Goal: Information Seeking & Learning: Learn about a topic

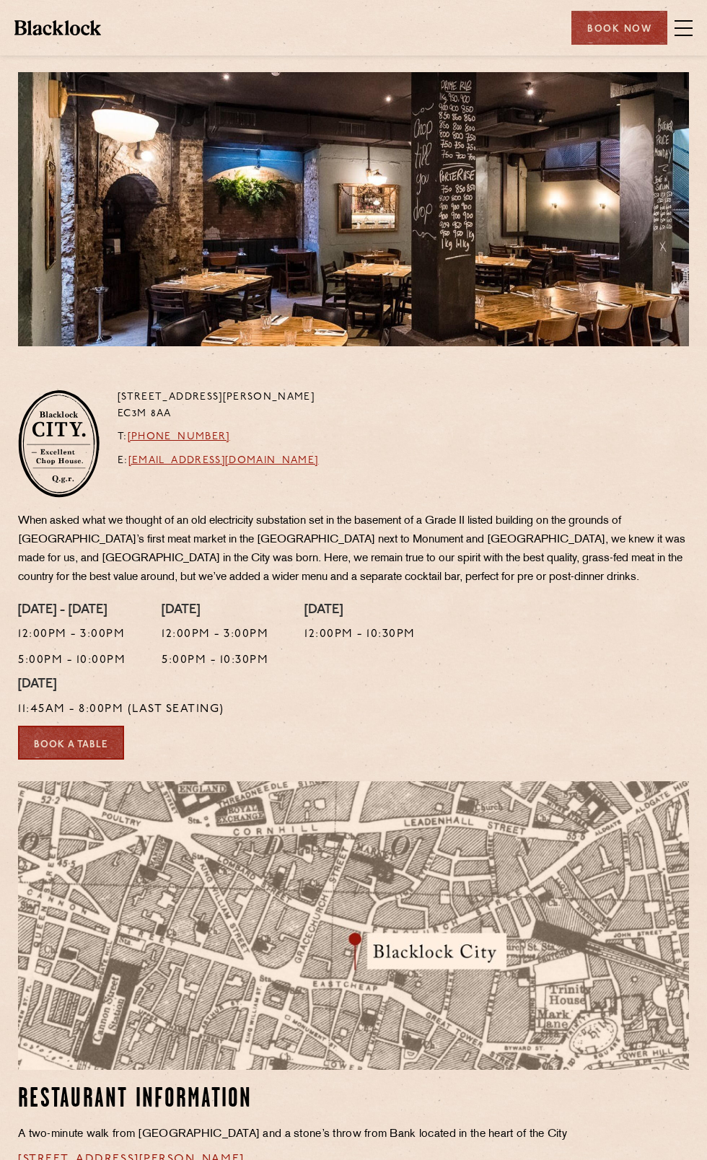
click at [679, 35] on span at bounding box center [684, 35] width 18 height 1
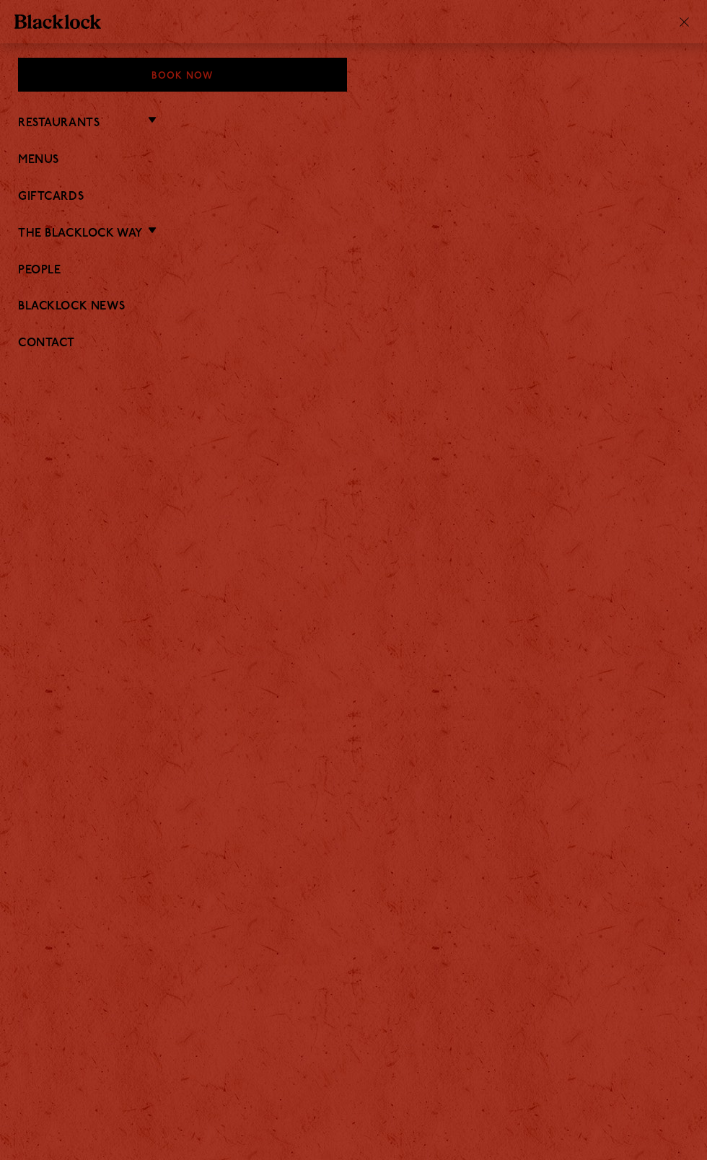
click at [36, 164] on link "Menus" at bounding box center [353, 161] width 671 height 14
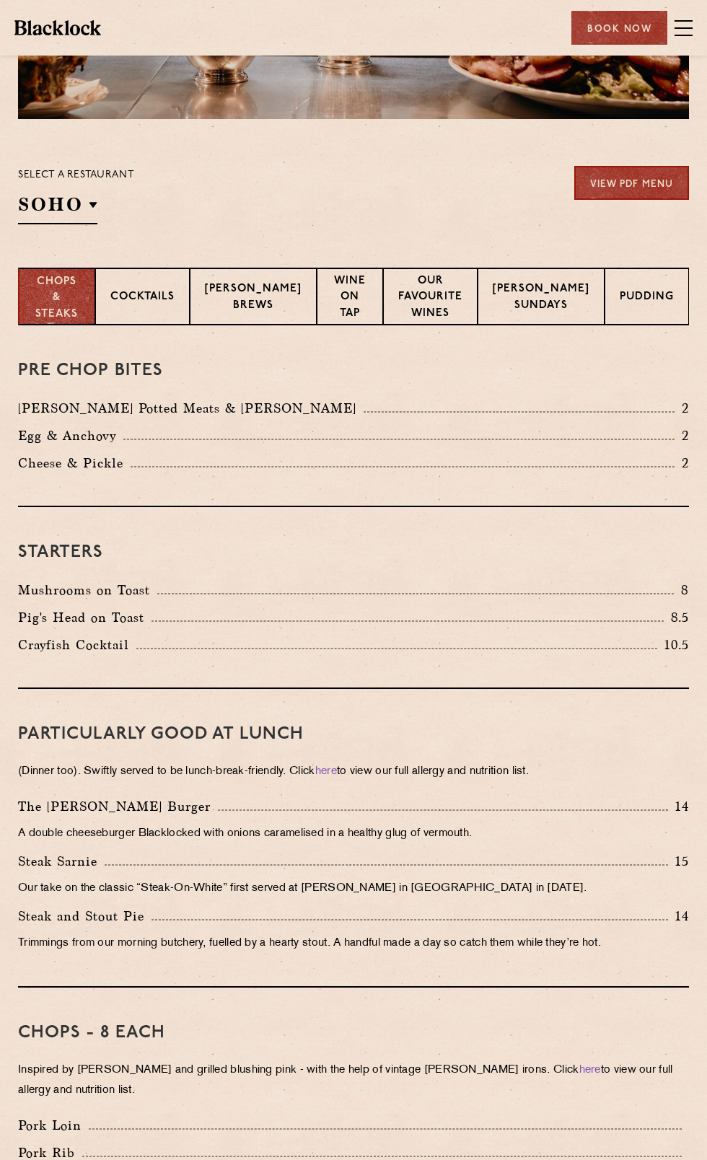
scroll to position [225, 0]
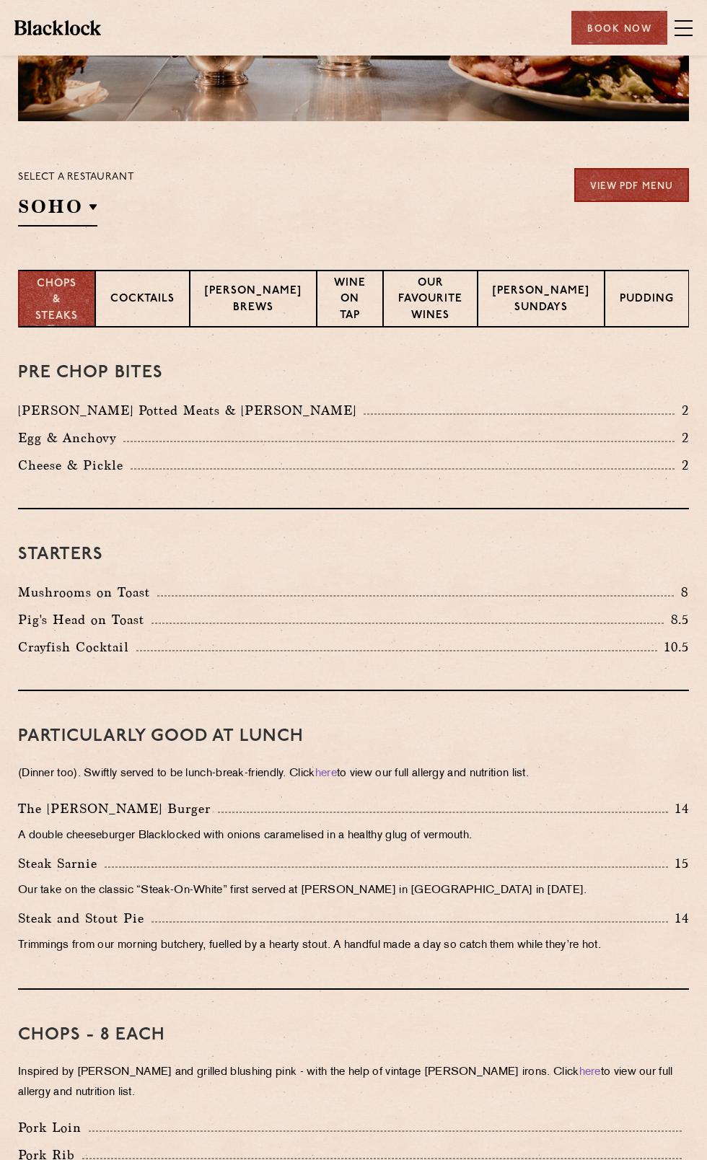
click at [144, 309] on p "Cocktails" at bounding box center [142, 300] width 64 height 18
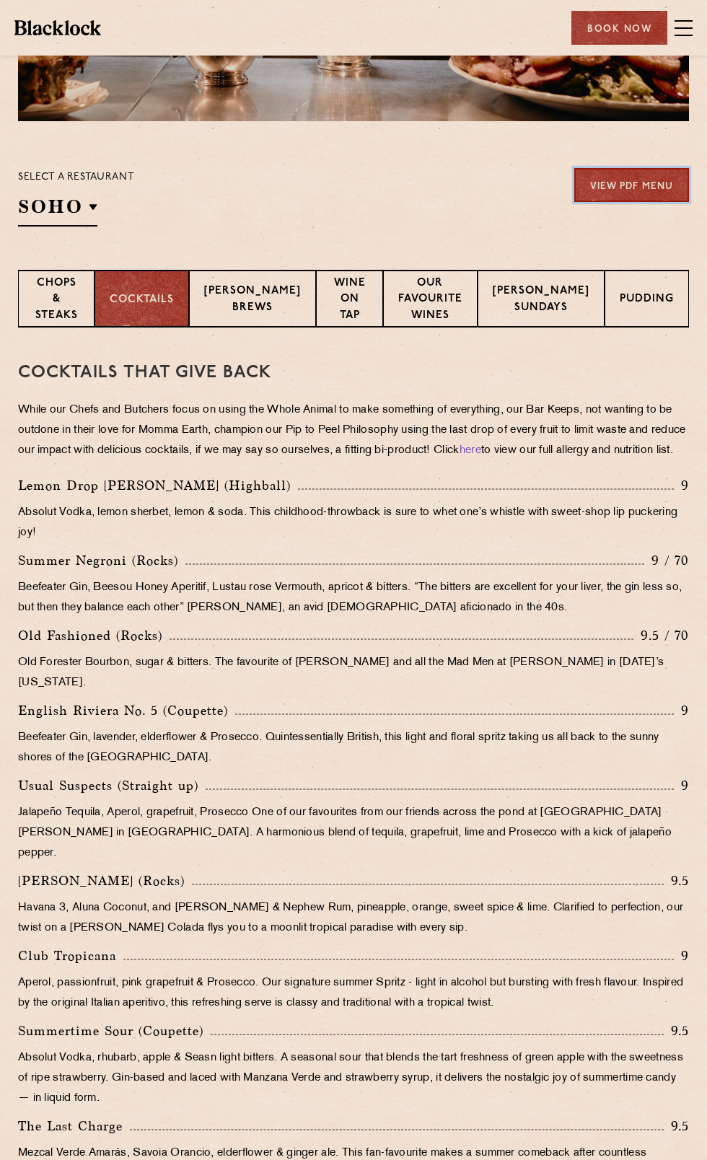
click at [593, 186] on link "View PDF Menu" at bounding box center [631, 185] width 115 height 34
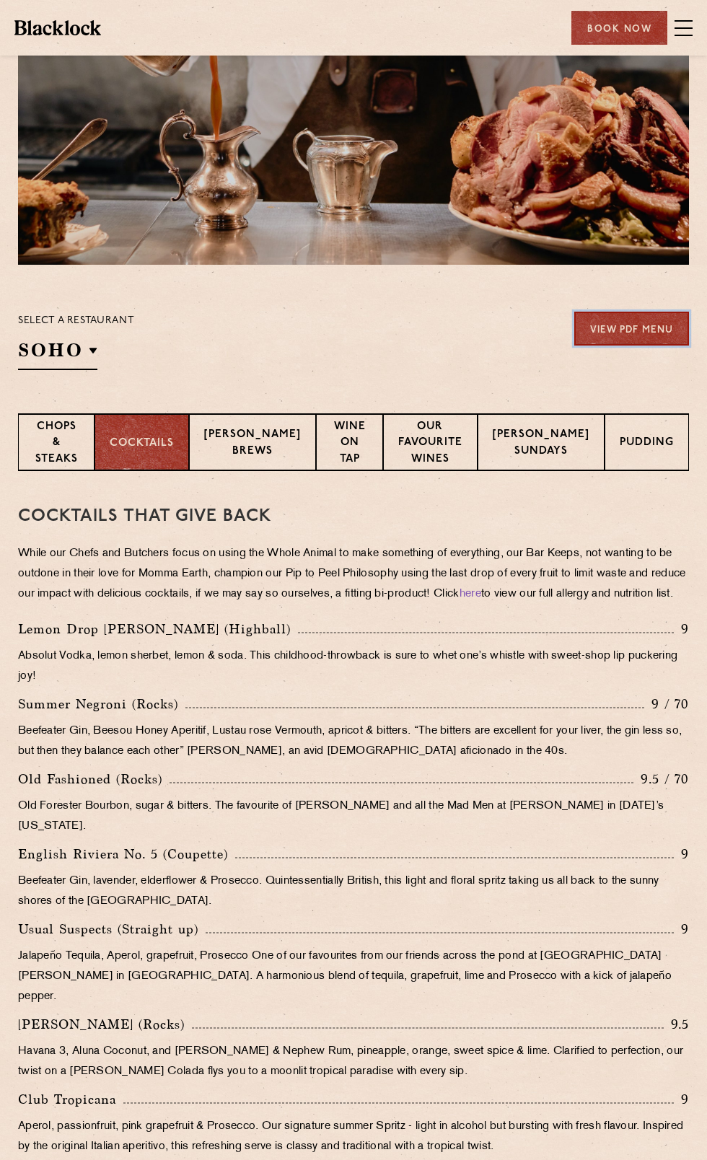
scroll to position [0, 0]
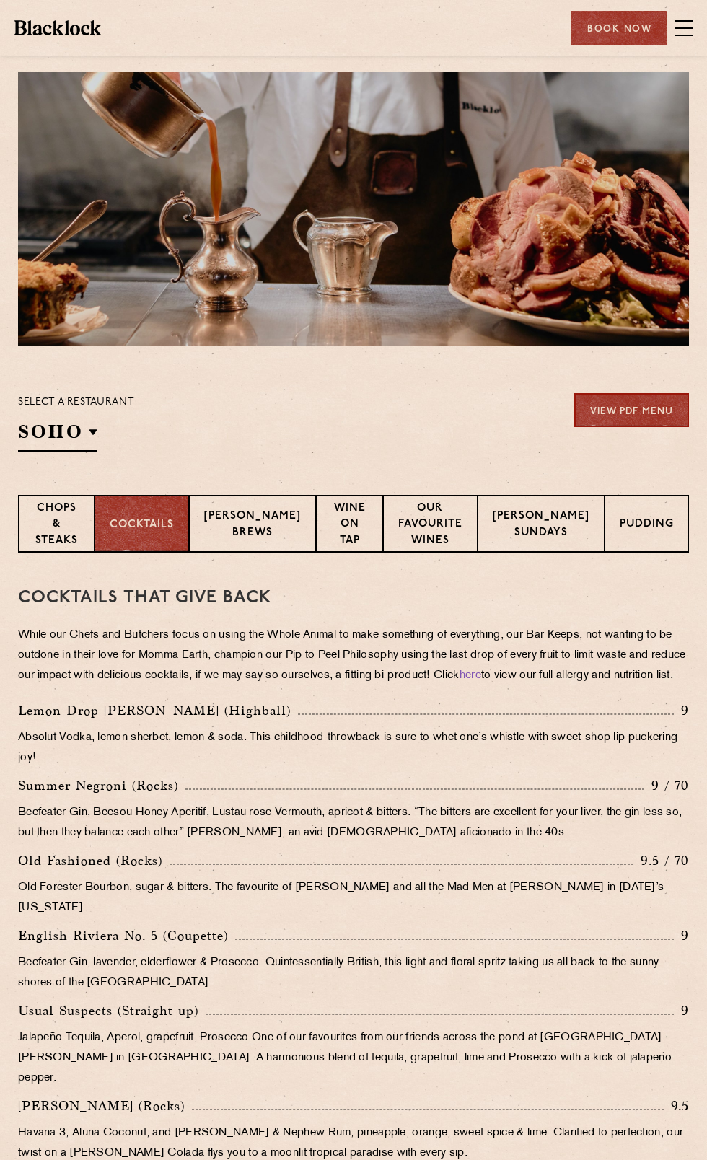
click at [47, 434] on h2 "SOHO" at bounding box center [57, 435] width 79 height 32
click at [0, 0] on p "City" at bounding box center [0, 0] width 0 height 0
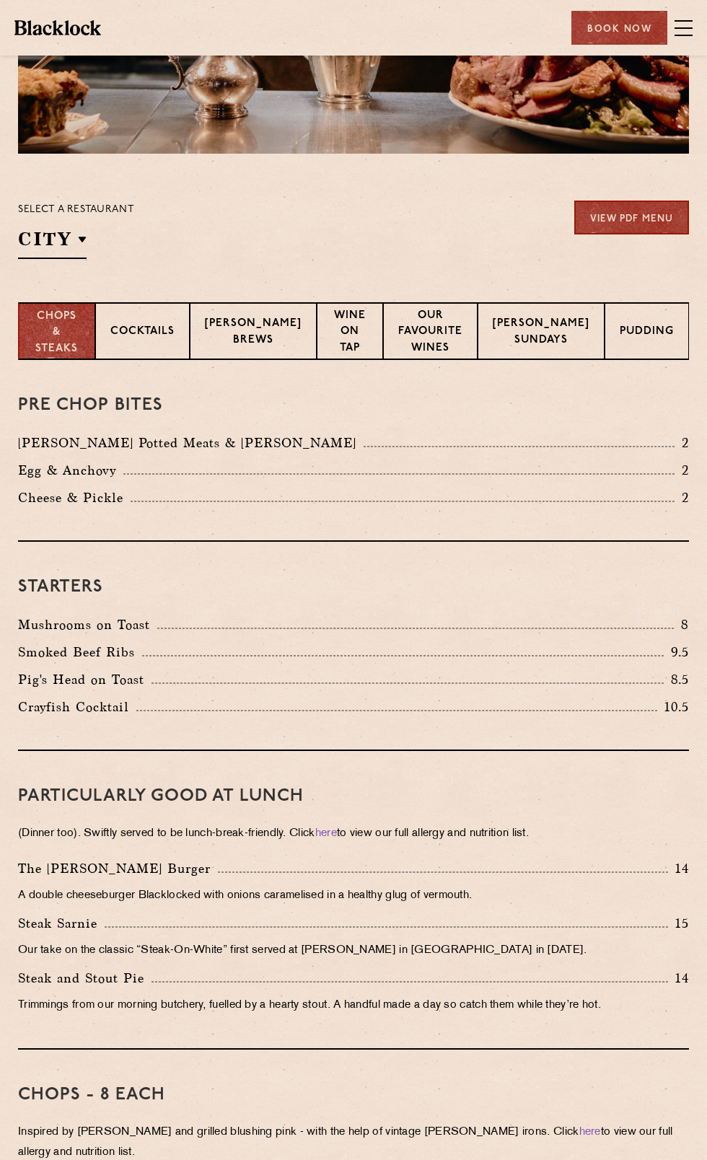
scroll to position [201, 0]
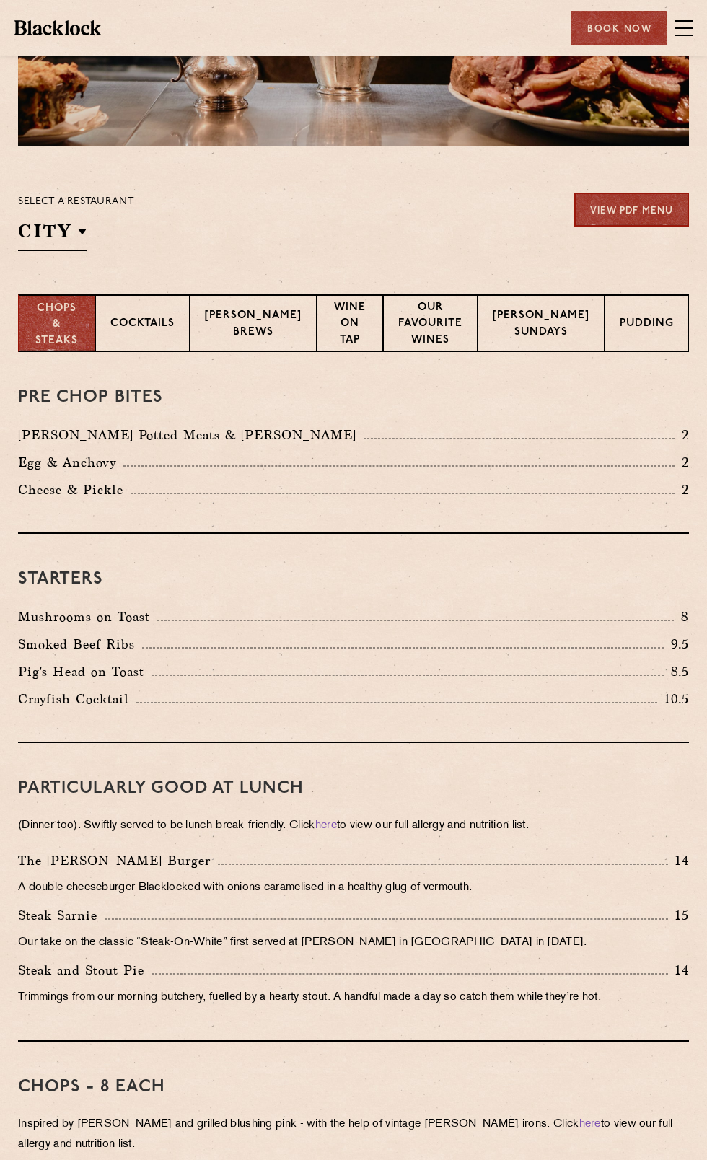
click at [304, 569] on div "Starters Mushrooms on Toast 8 Smoked Beef Ribs 9.5 Pig's Head on Toast 8.5 Cray…" at bounding box center [353, 638] width 671 height 209
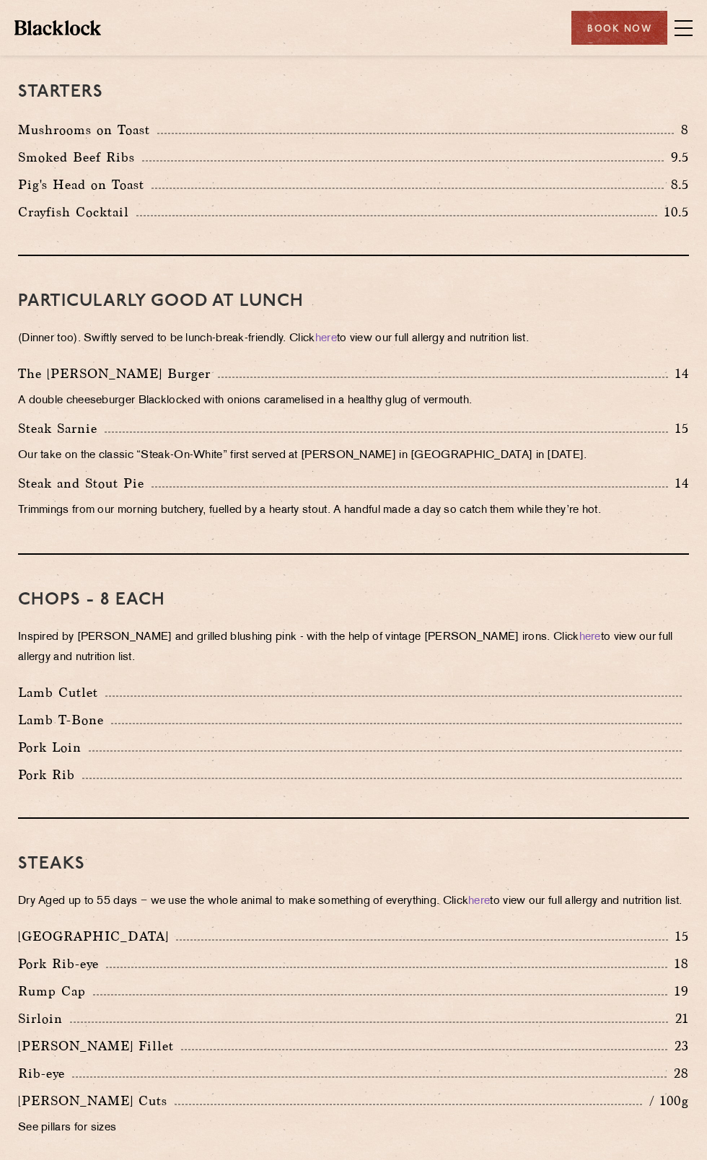
scroll to position [0, 0]
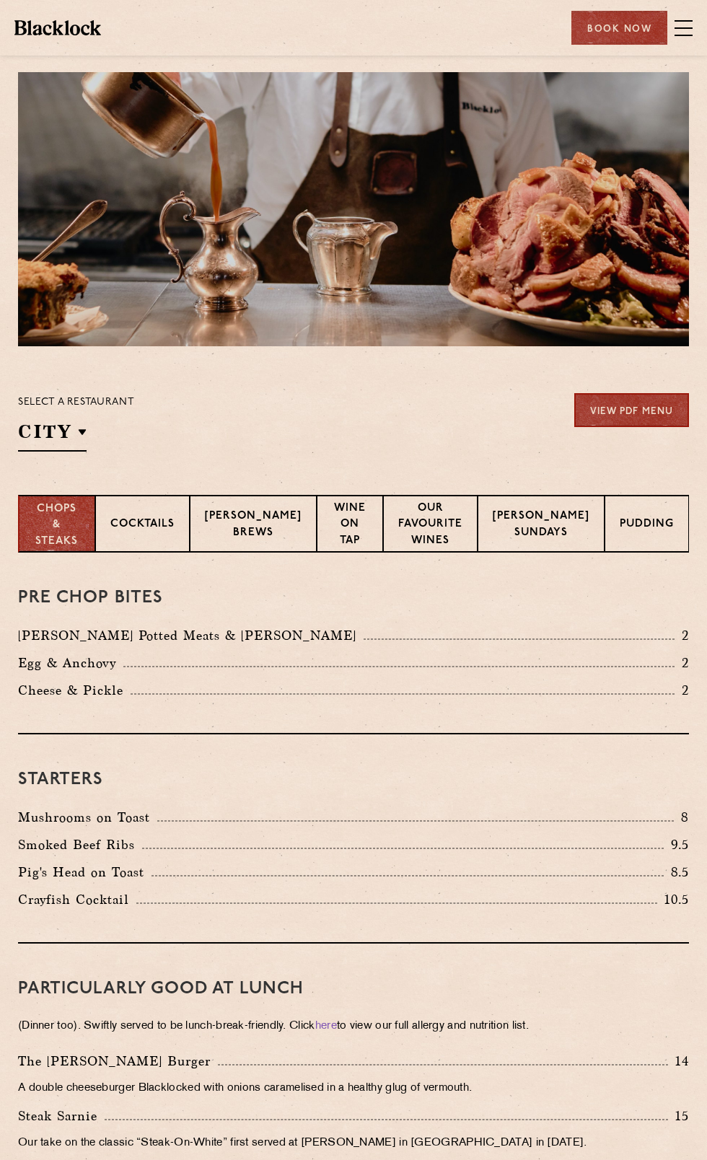
click at [657, 514] on div "Pudding" at bounding box center [647, 524] width 84 height 58
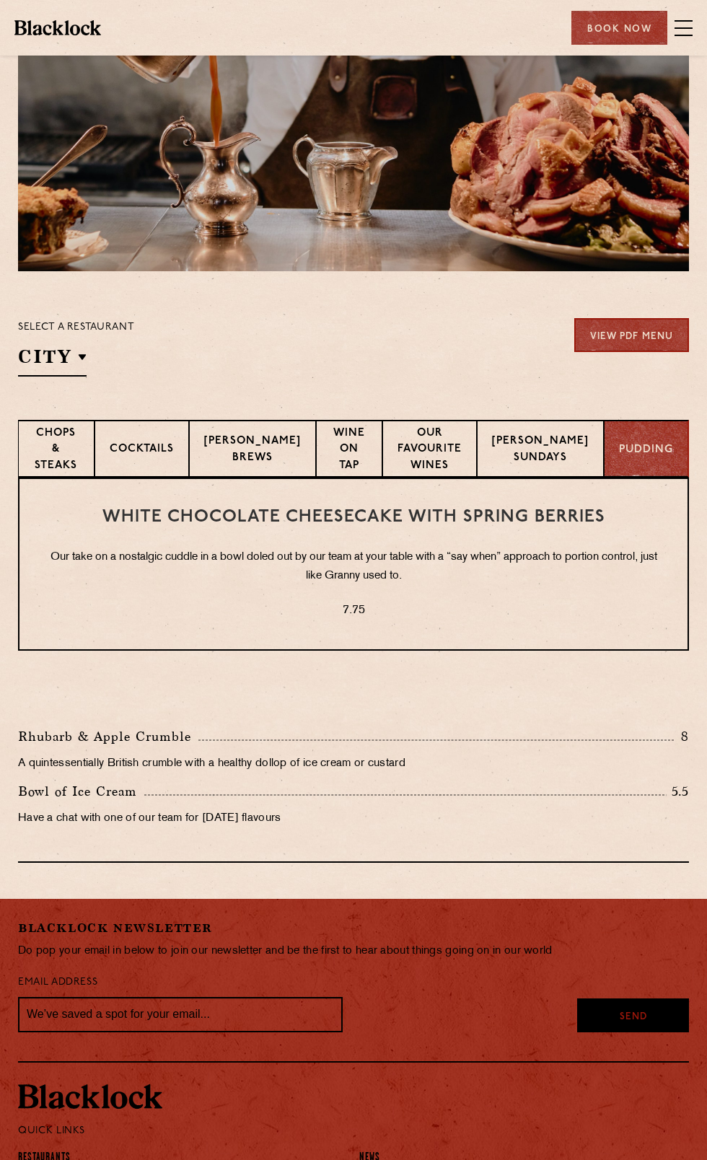
scroll to position [71, 0]
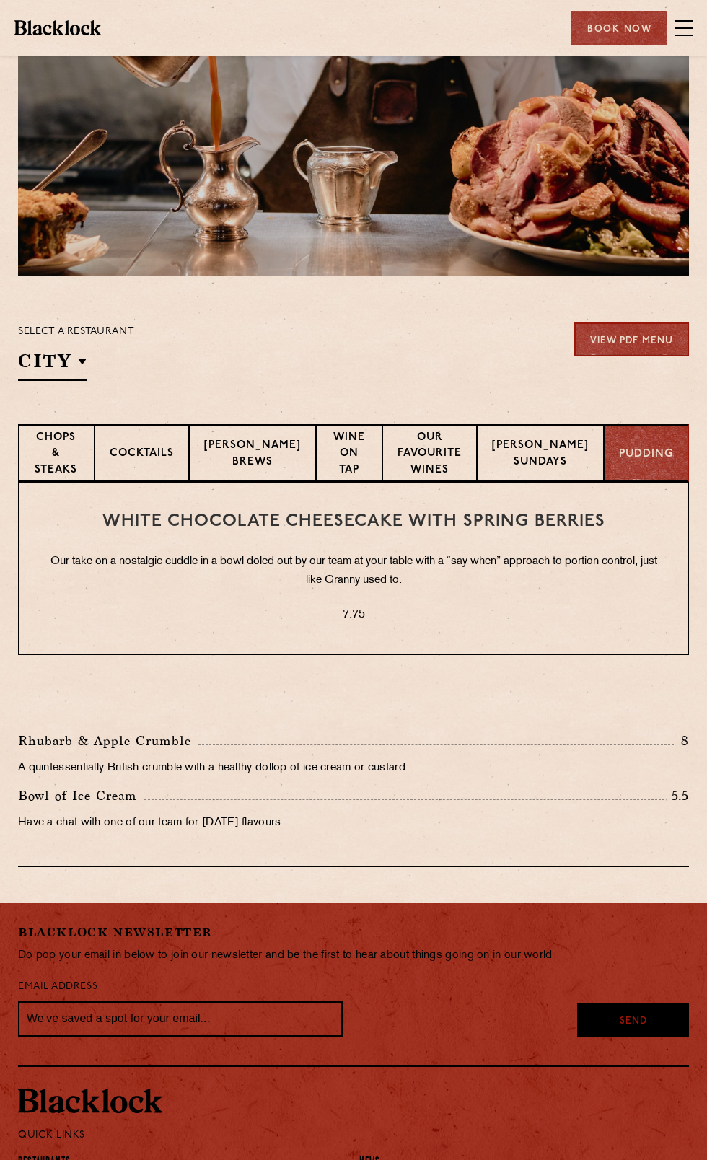
click at [440, 467] on p "Our favourite wines" at bounding box center [430, 455] width 64 height 51
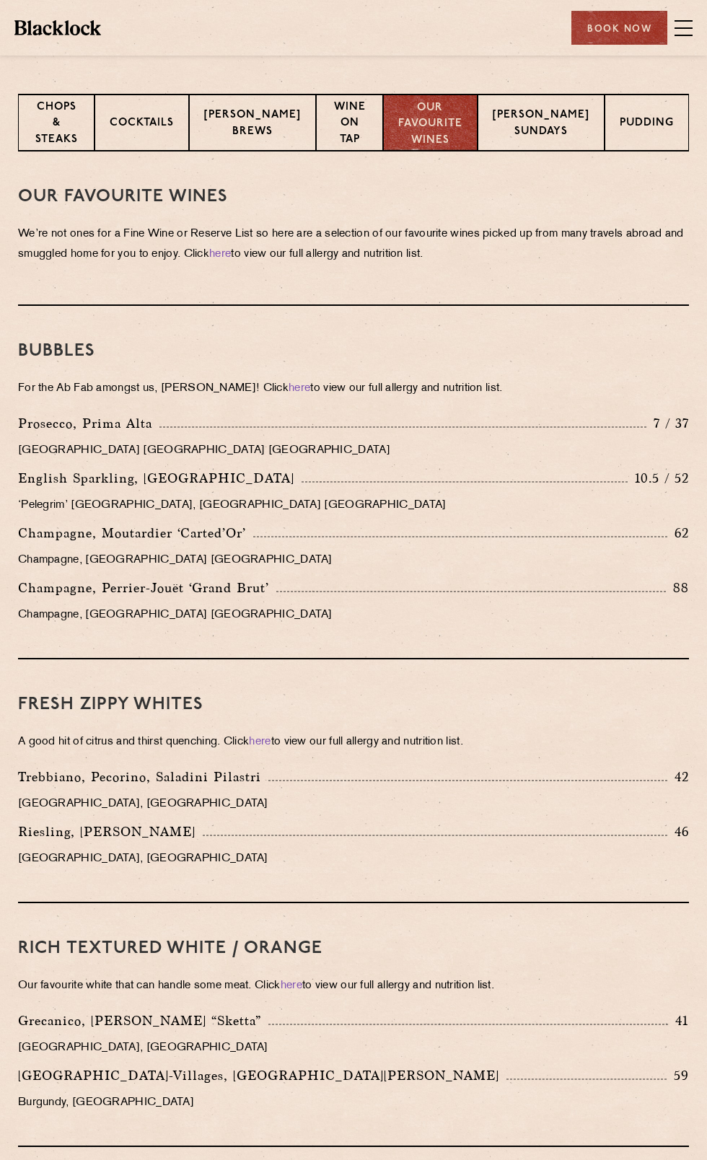
scroll to position [0, 0]
